Goal: Transaction & Acquisition: Purchase product/service

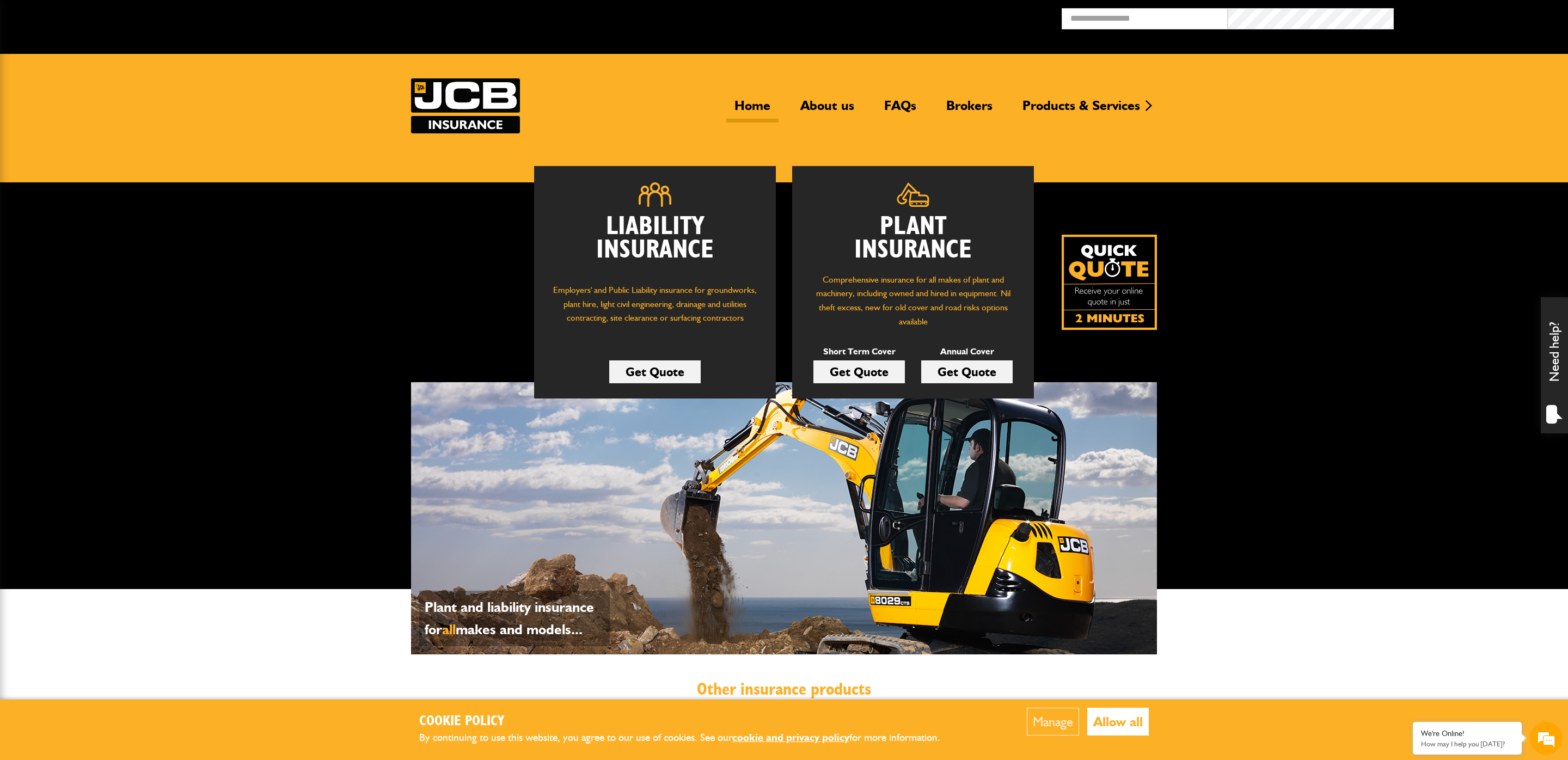
click at [868, 371] on link "Get Quote" at bounding box center [859, 371] width 91 height 23
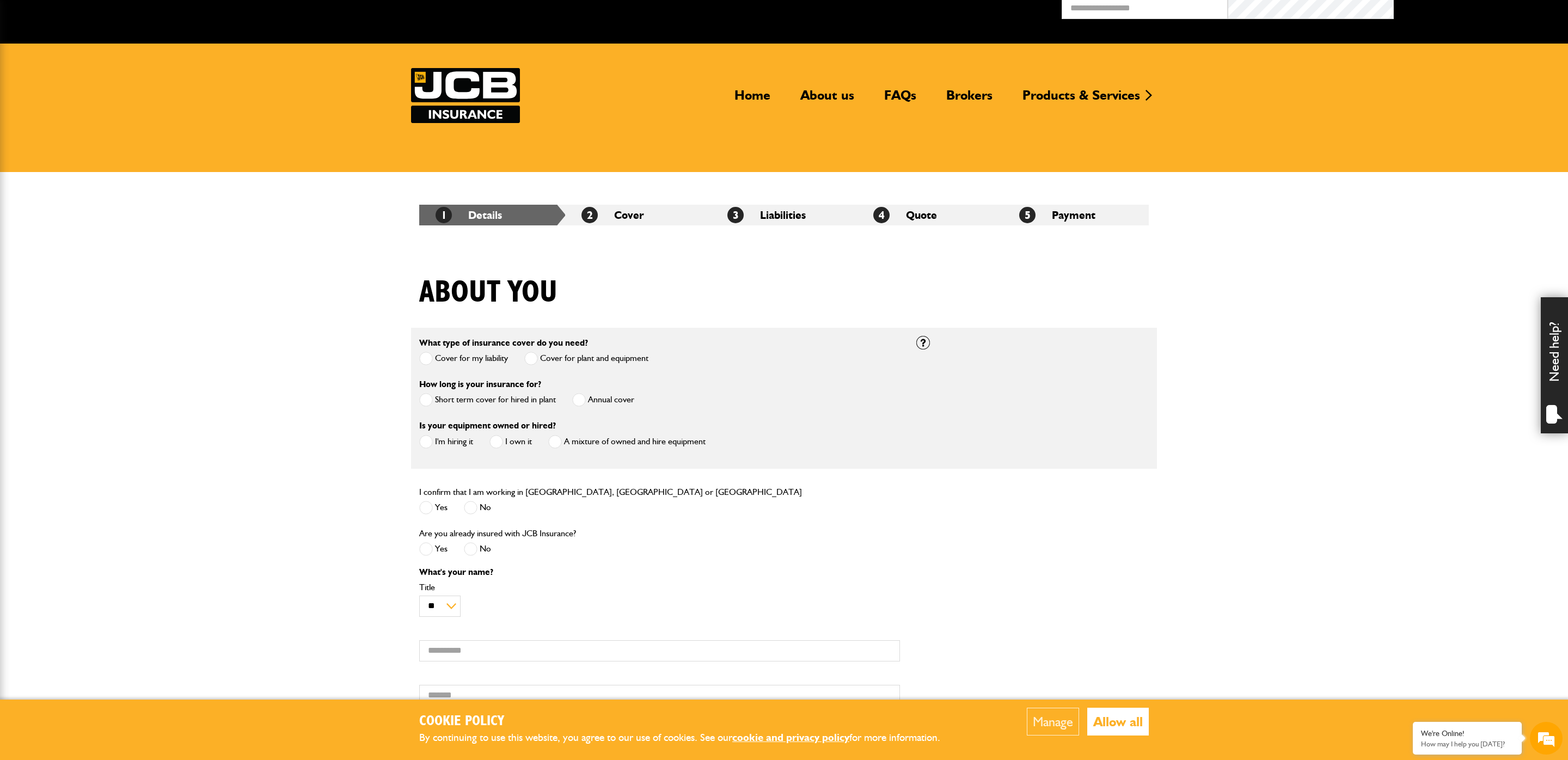
scroll to position [11, 0]
click at [426, 399] on span at bounding box center [426, 399] width 14 height 14
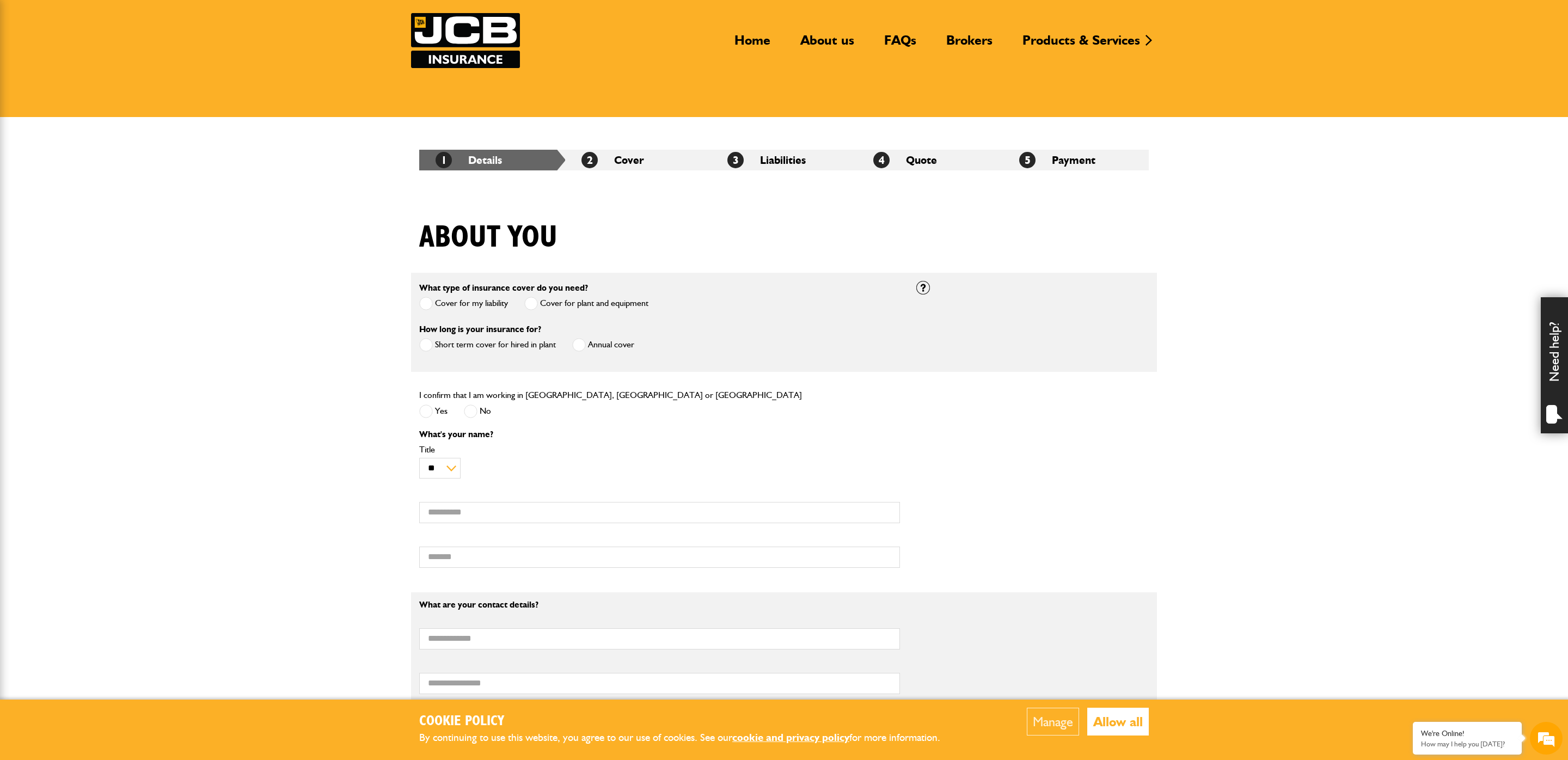
scroll to position [74, 0]
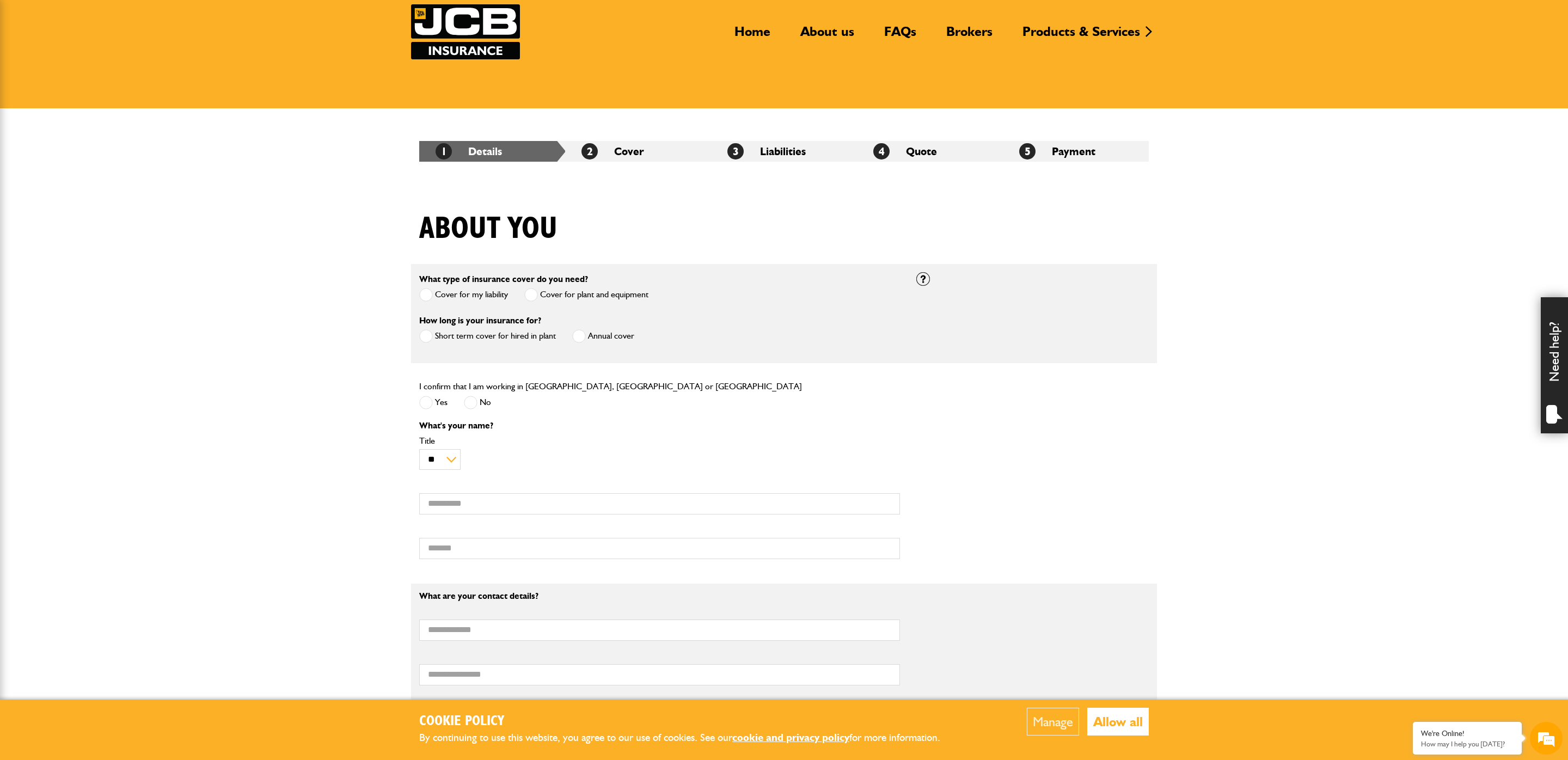
click at [433, 402] on span at bounding box center [426, 402] width 14 height 14
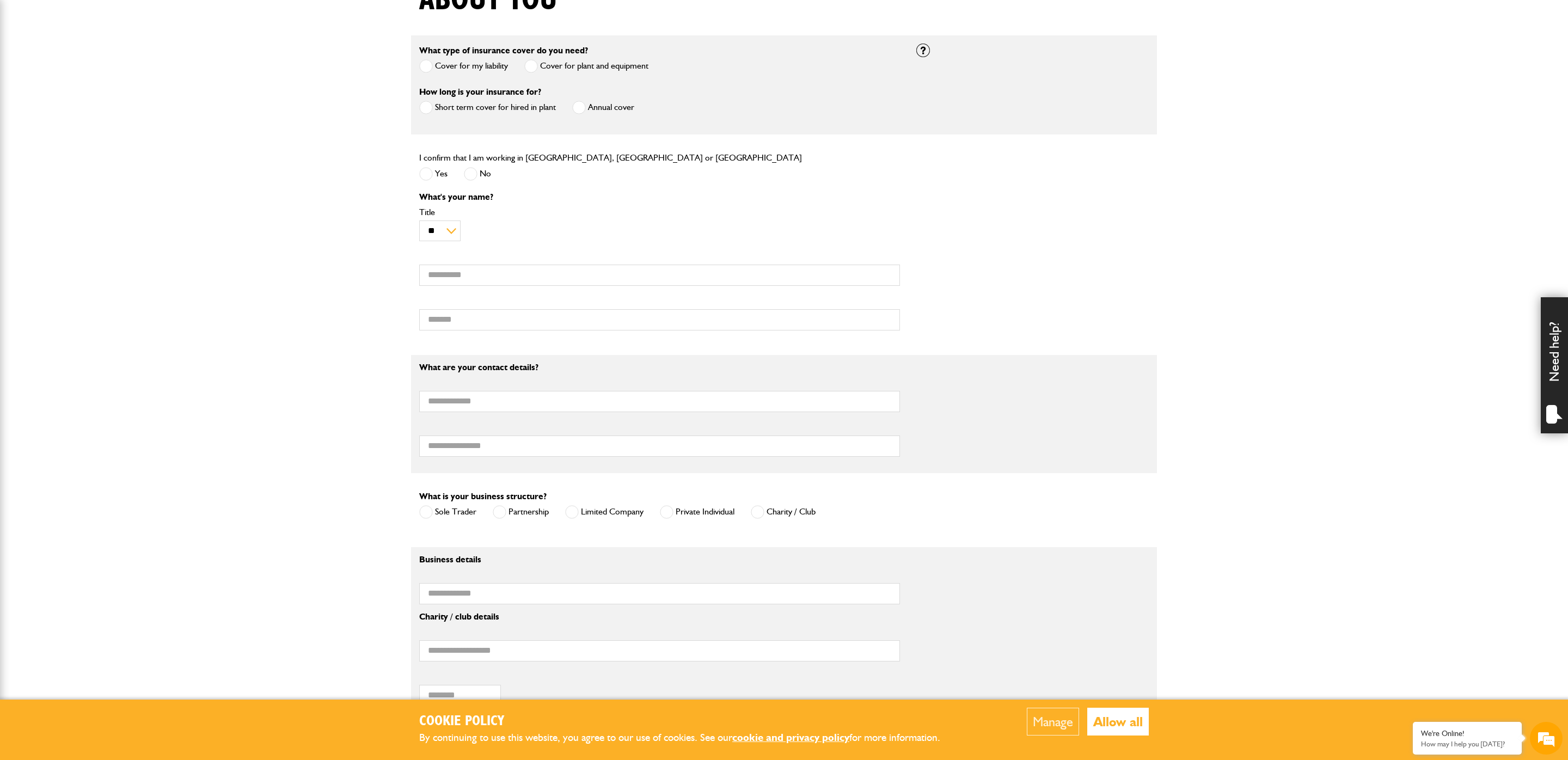
scroll to position [0, 0]
